Goal: Find specific page/section: Find specific page/section

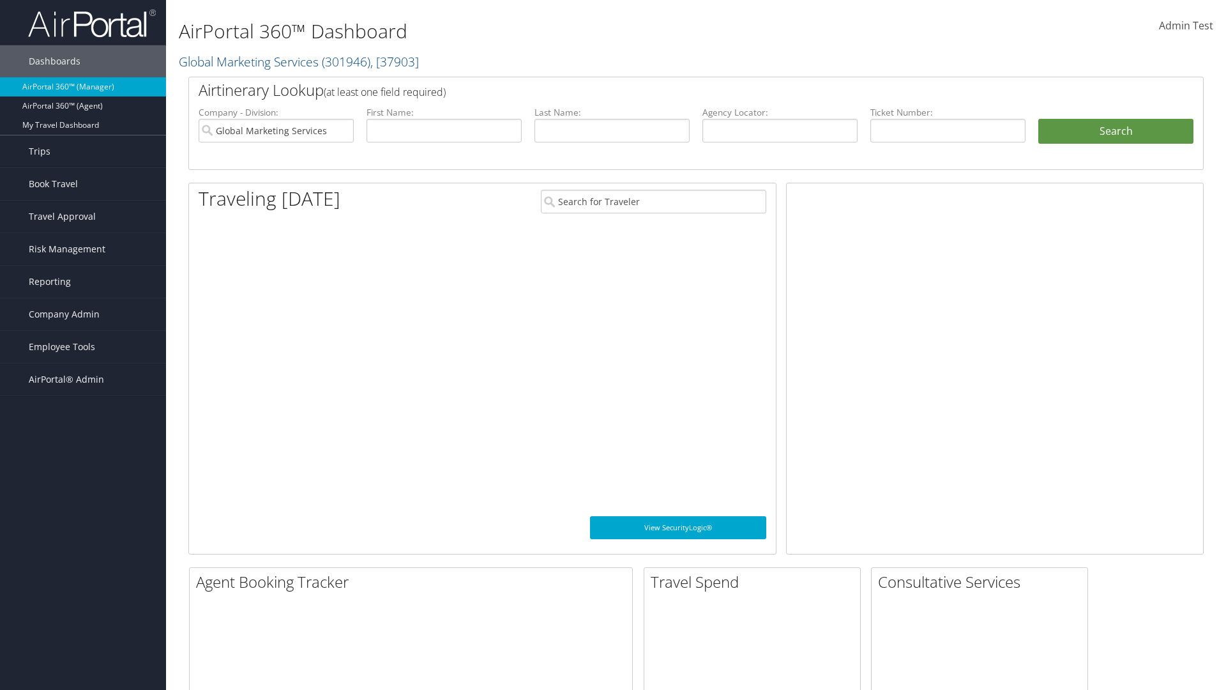
click at [83, 314] on span "Company Admin" at bounding box center [64, 314] width 71 height 32
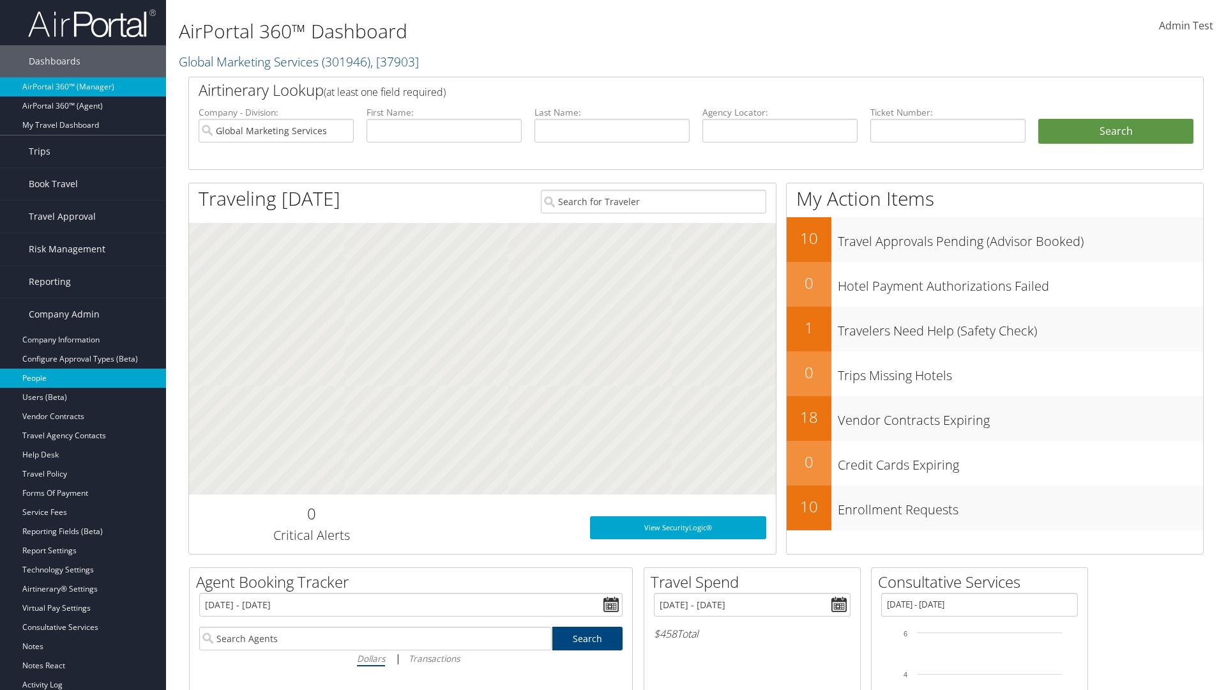
click at [83, 378] on link "People" at bounding box center [83, 378] width 166 height 19
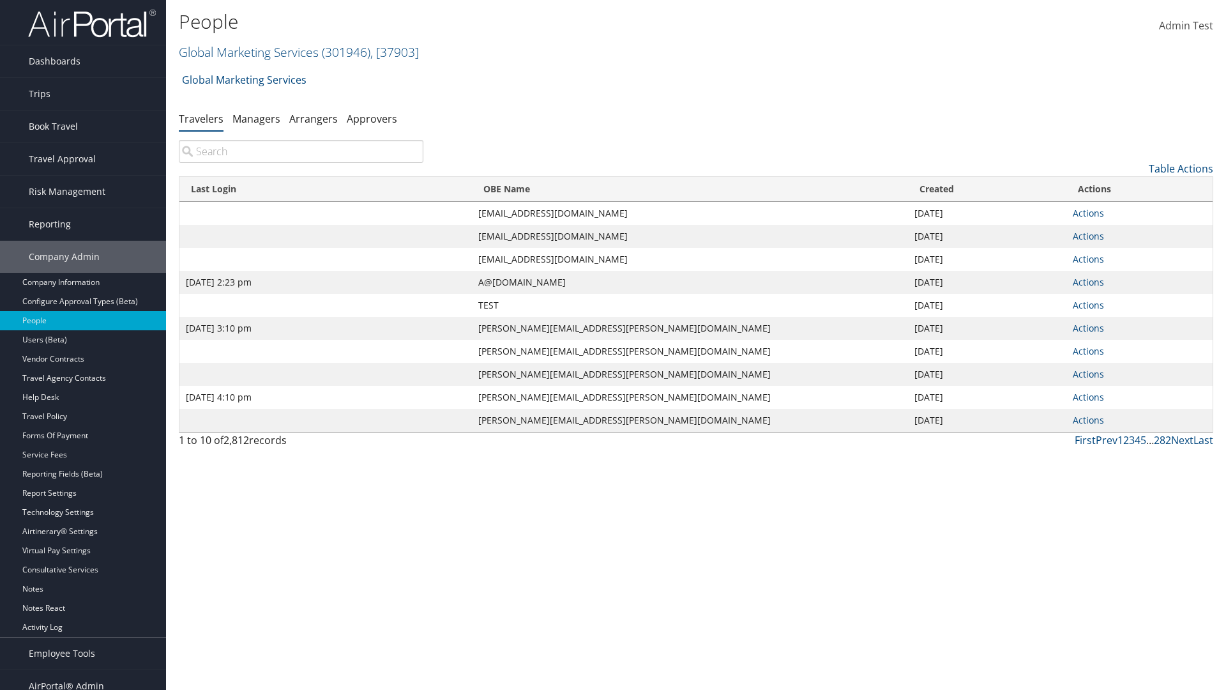
click at [301, 151] on input "search" at bounding box center [301, 151] width 245 height 23
type input "[DATE] 2:23 pm"
